Goal: Task Accomplishment & Management: Use online tool/utility

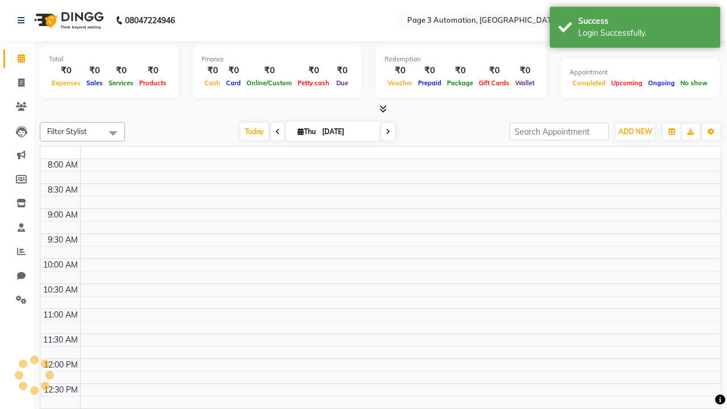
select select "en"
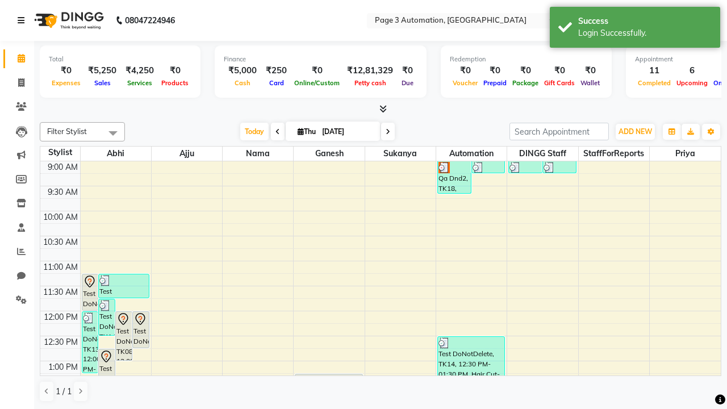
click at [23, 20] on icon at bounding box center [21, 20] width 7 height 8
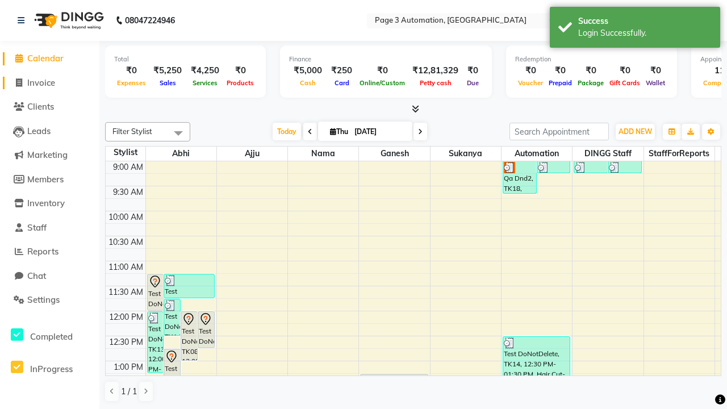
click at [49, 82] on span "Invoice" at bounding box center [41, 82] width 28 height 11
select select "service"
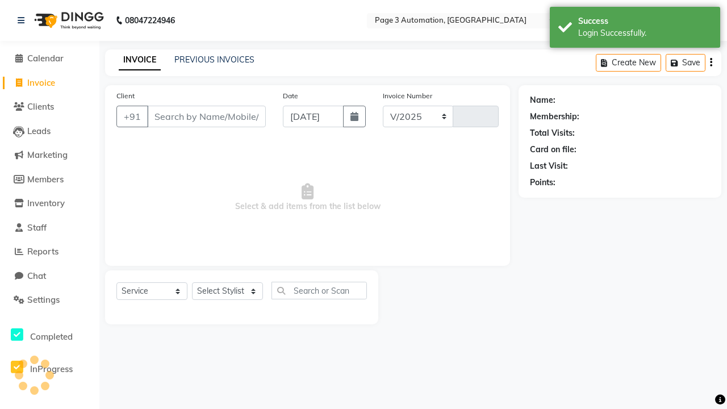
select select "2774"
type input "8828"
click at [23, 20] on icon at bounding box center [21, 20] width 7 height 8
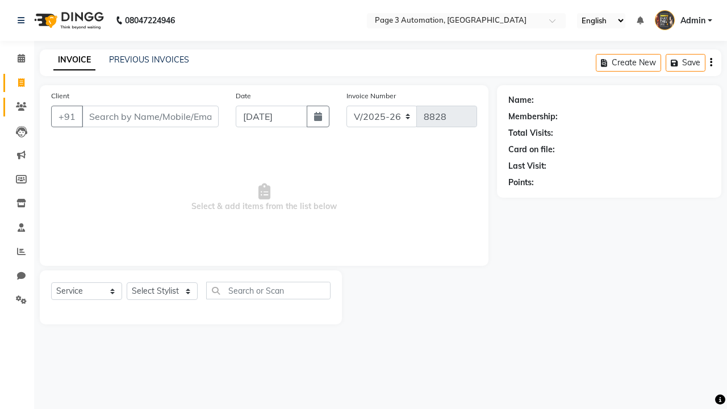
click at [17, 107] on icon at bounding box center [21, 106] width 11 height 9
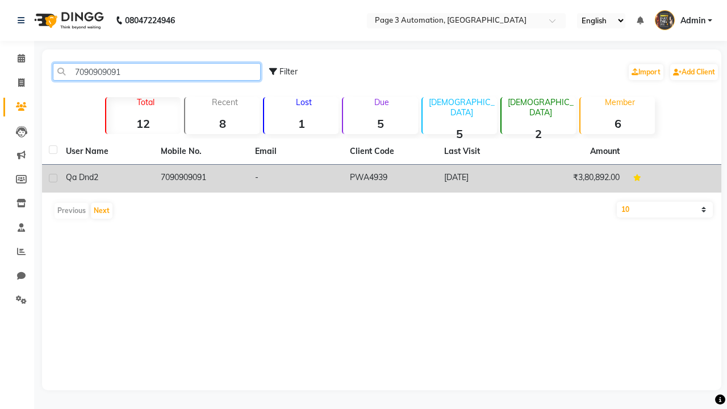
type input "7090909091"
click at [201, 178] on td "7090909091" at bounding box center [201, 179] width 95 height 28
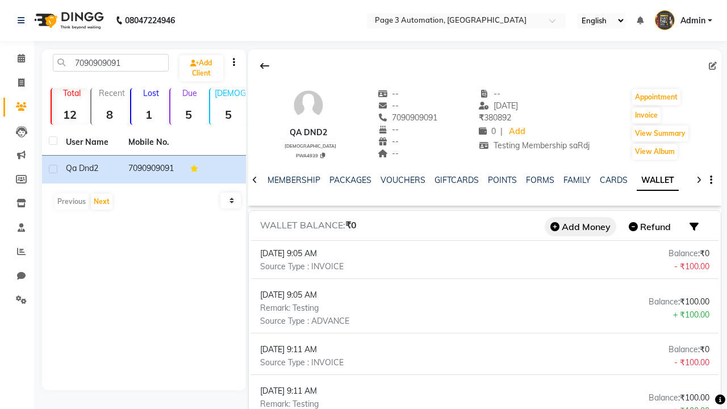
click at [581, 227] on button "Add Money" at bounding box center [581, 226] width 72 height 19
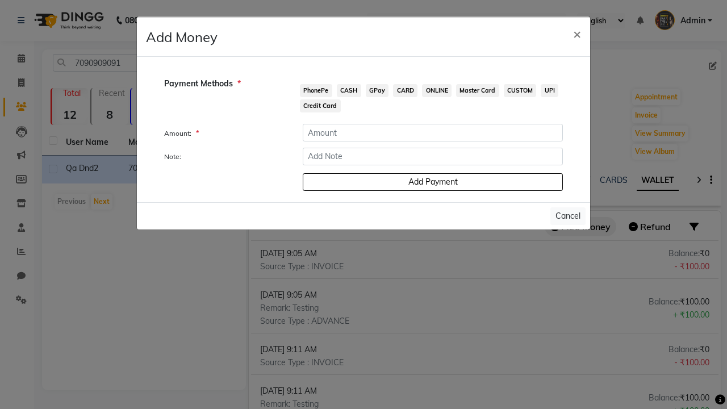
scroll to position [0, 183]
click at [316, 90] on span "PhonePe" at bounding box center [316, 90] width 32 height 13
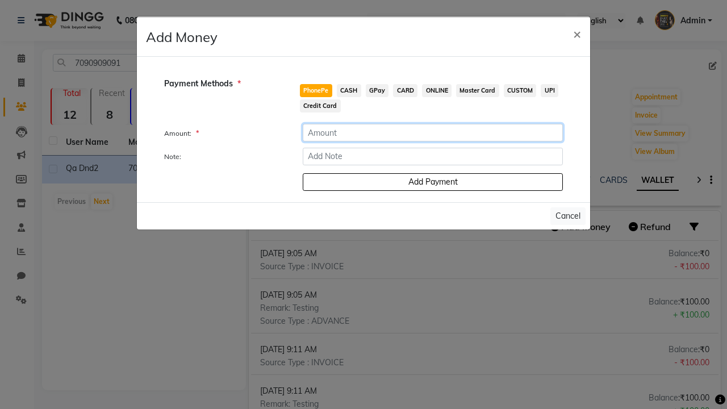
click at [433, 132] on input "number" at bounding box center [433, 133] width 260 height 18
type input "100"
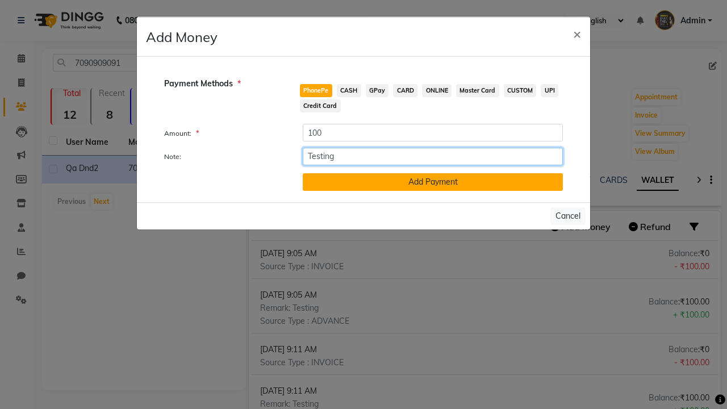
type input "Testing"
click at [433, 182] on button "Add Payment" at bounding box center [433, 182] width 260 height 18
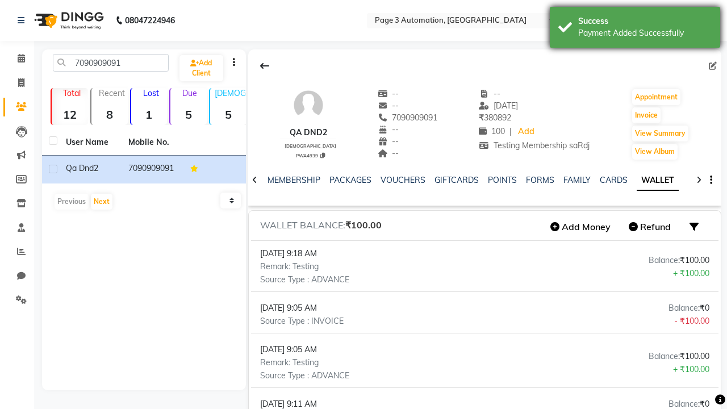
click at [635, 29] on div "Payment Added Successfully" at bounding box center [646, 33] width 134 height 12
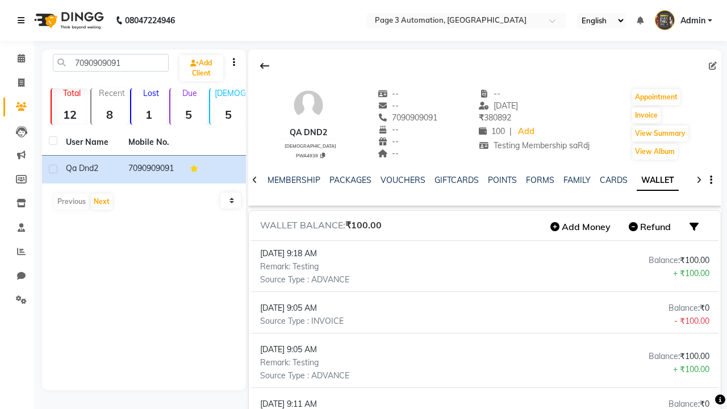
click at [23, 20] on icon at bounding box center [21, 20] width 7 height 8
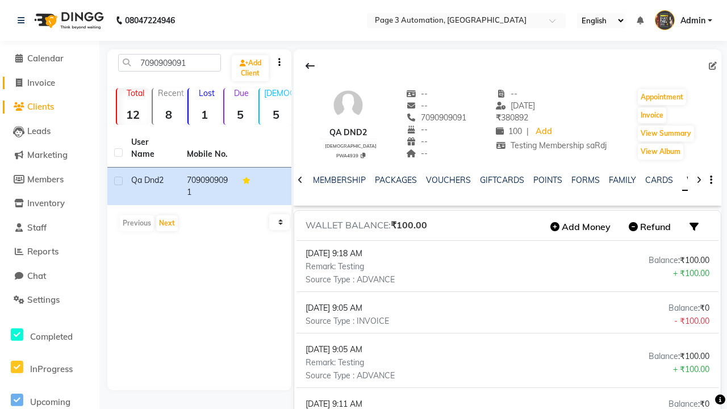
click at [49, 82] on span "Invoice" at bounding box center [41, 82] width 28 height 11
select select "2774"
select select "service"
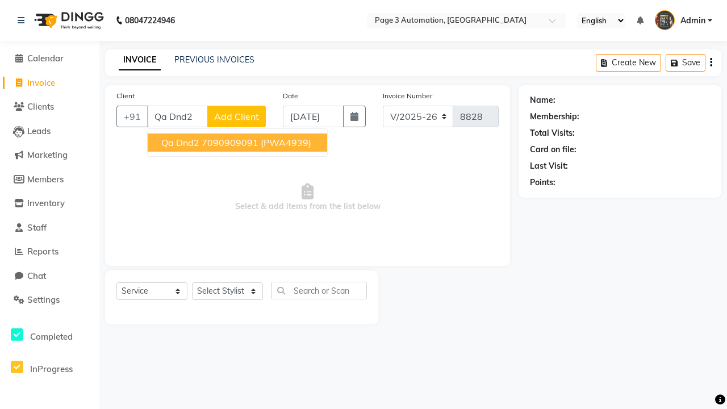
click at [239, 143] on ngb-highlight "7090909091" at bounding box center [230, 142] width 57 height 11
type input "7090909091"
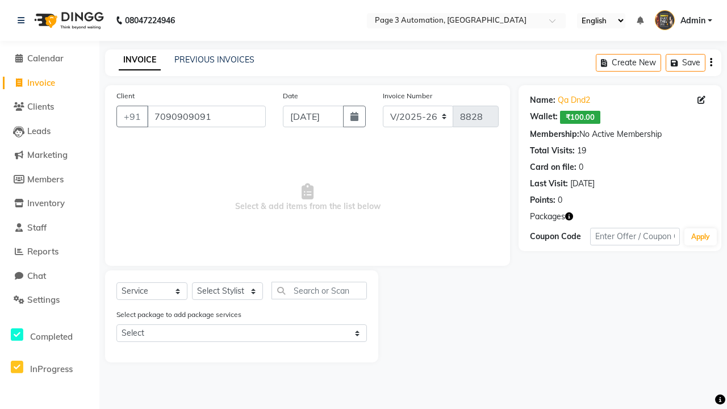
select select "77829"
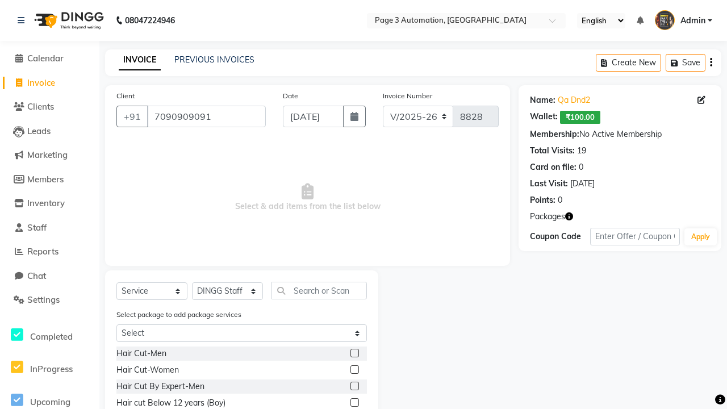
click at [354, 403] on label at bounding box center [355, 402] width 9 height 9
click at [354, 403] on input "checkbox" at bounding box center [354, 403] width 7 height 7
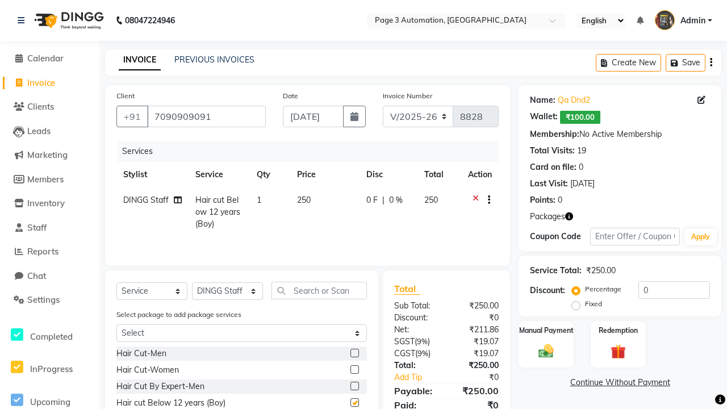
checkbox input "false"
click at [618, 330] on label "Redemption" at bounding box center [618, 329] width 41 height 11
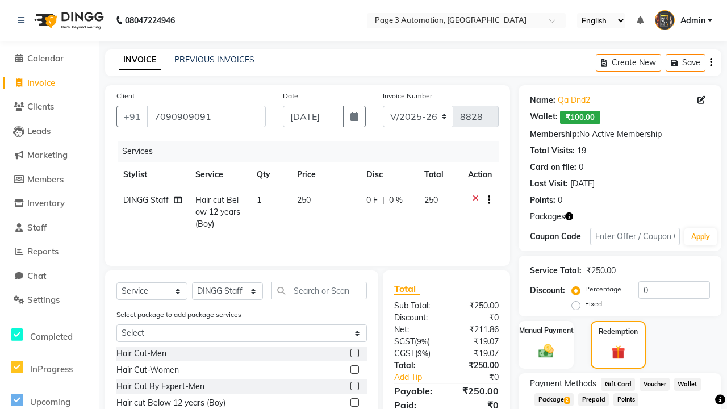
click at [688, 384] on span "Wallet" at bounding box center [688, 384] width 27 height 13
type input "100"
type input "Testing"
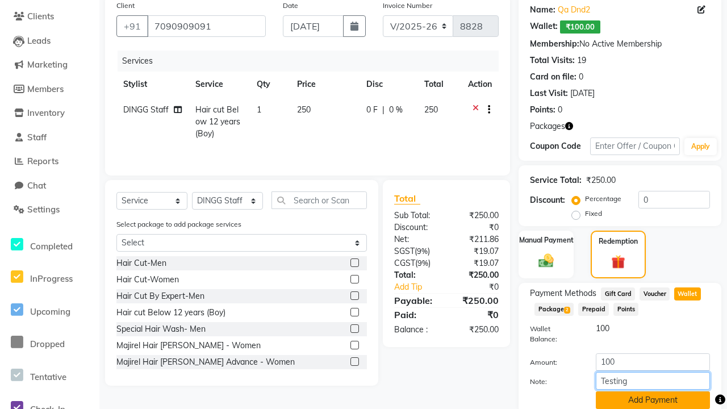
scroll to position [0, 3]
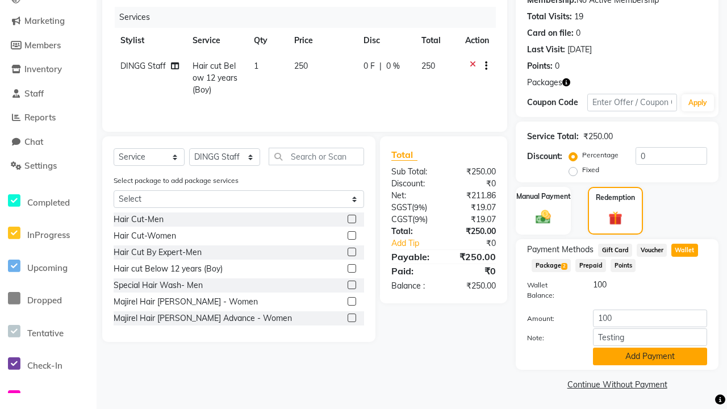
click at [650, 355] on button "Add Payment" at bounding box center [650, 357] width 114 height 18
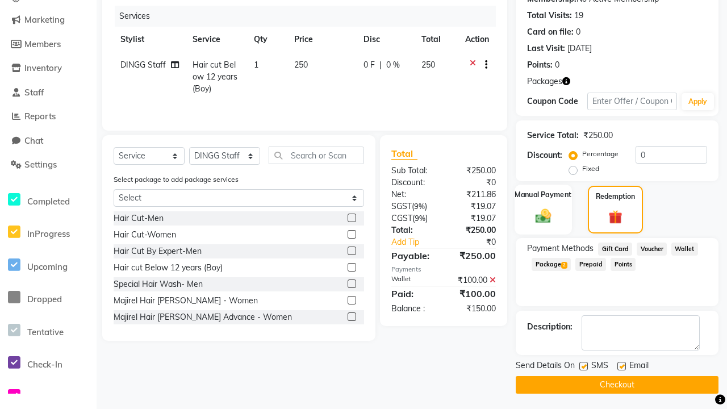
click at [543, 195] on label "Manual Payment" at bounding box center [543, 194] width 57 height 11
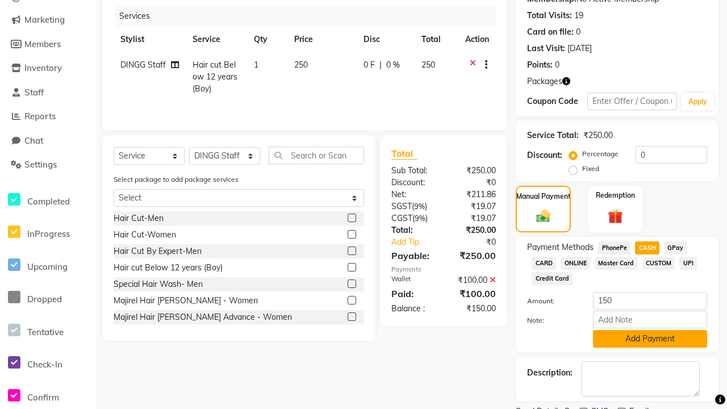
click at [650, 339] on button "Add Payment" at bounding box center [650, 339] width 114 height 18
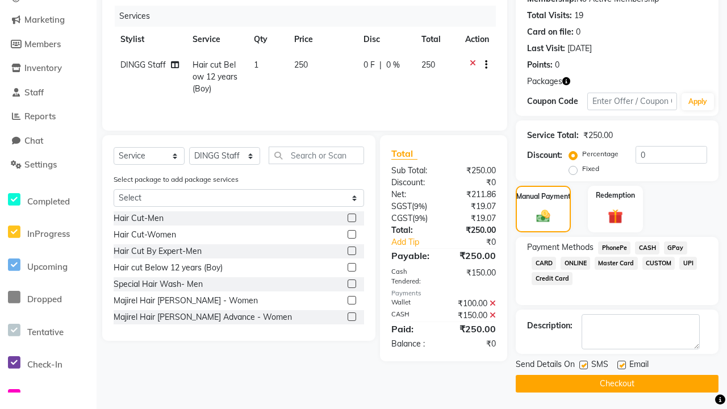
click at [584, 365] on label at bounding box center [584, 365] width 9 height 9
click at [584, 365] on input "checkbox" at bounding box center [583, 365] width 7 height 7
checkbox input "false"
click at [622, 365] on label at bounding box center [622, 365] width 9 height 9
click at [622, 365] on input "checkbox" at bounding box center [621, 365] width 7 height 7
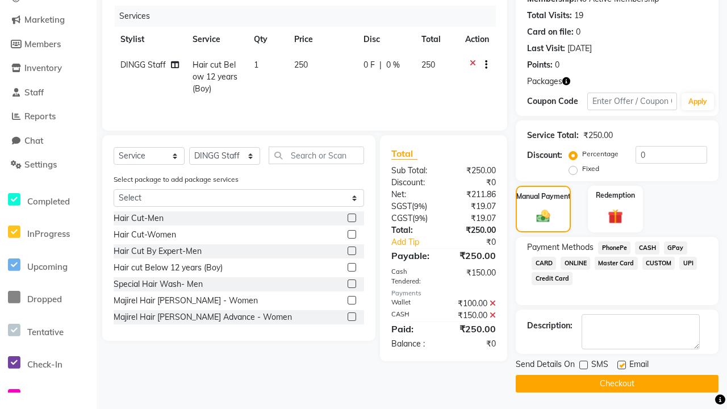
checkbox input "false"
click at [617, 384] on button "Checkout" at bounding box center [617, 384] width 203 height 18
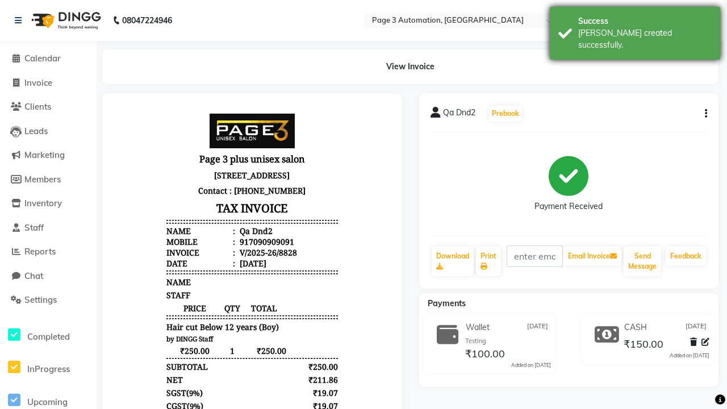
click at [635, 29] on div "[PERSON_NAME] created successfully." at bounding box center [646, 39] width 134 height 24
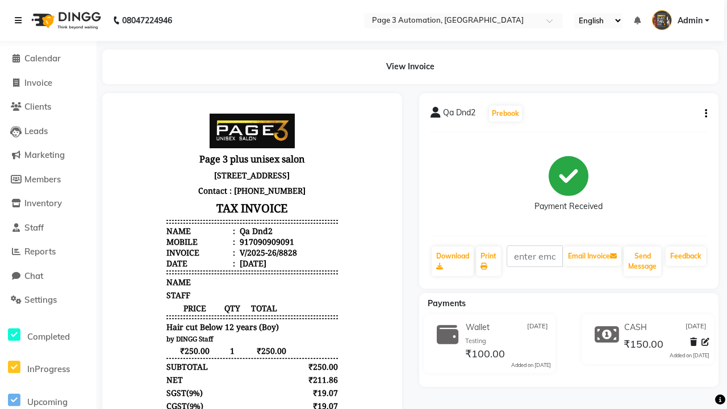
click at [20, 20] on icon at bounding box center [18, 20] width 7 height 8
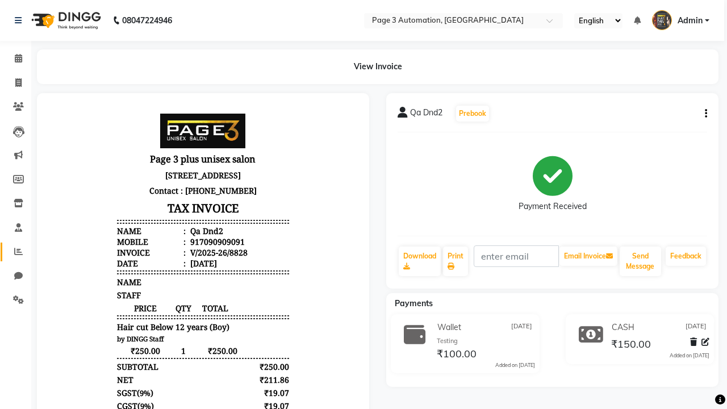
click at [14, 252] on icon at bounding box center [18, 251] width 9 height 9
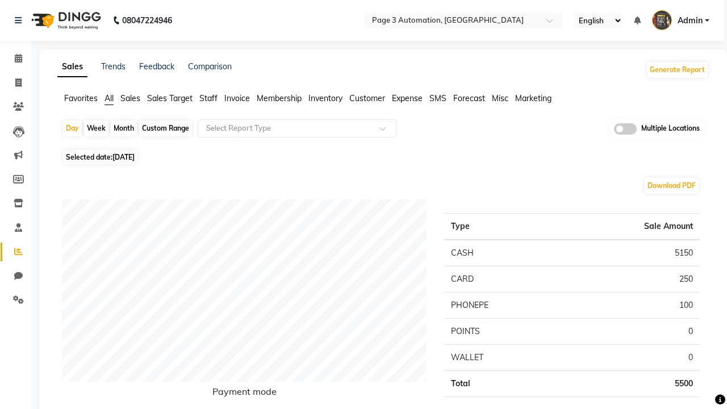
type input "Invoice"
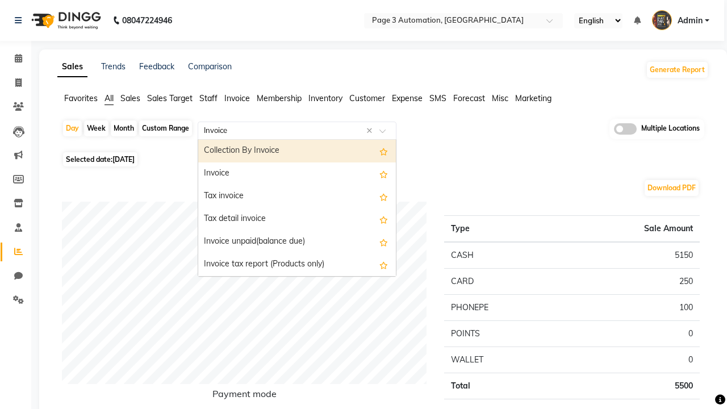
click at [297, 174] on div "Invoice" at bounding box center [297, 174] width 198 height 23
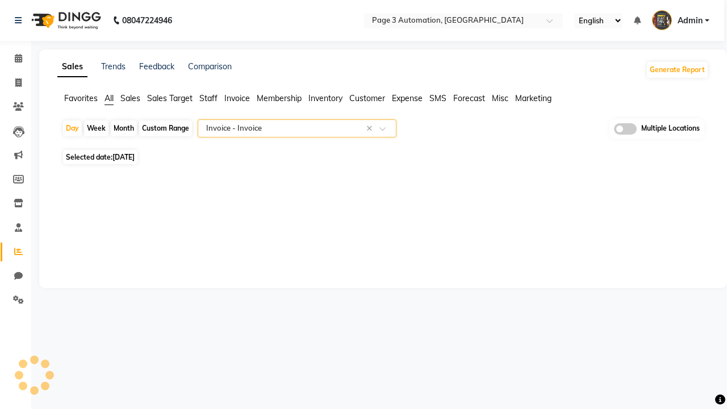
select select "full_report"
select select "csv"
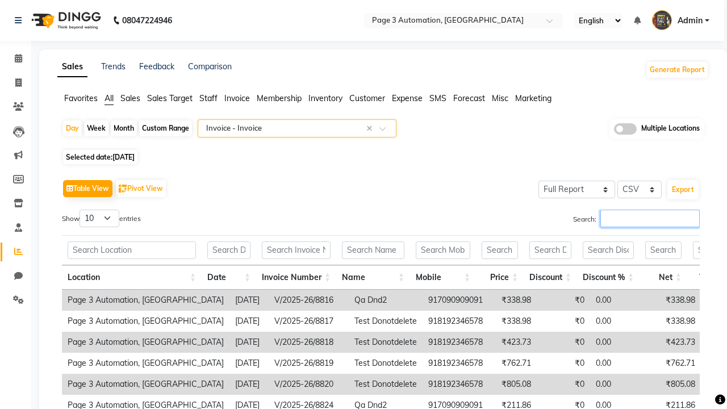
type input "V/2025-26/8828"
